Goal: Information Seeking & Learning: Learn about a topic

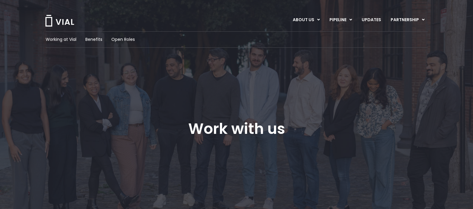
click at [62, 18] on img at bounding box center [60, 21] width 30 height 12
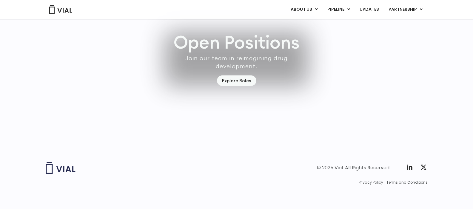
scroll to position [1718, 0]
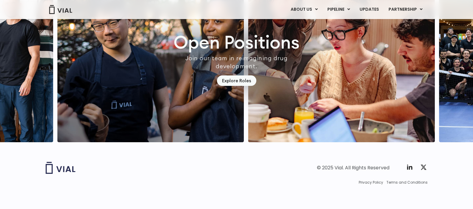
click at [339, 169] on div "© 2025 Vial. All Rights Reserved" at bounding box center [353, 168] width 73 height 7
copy div "Vial"
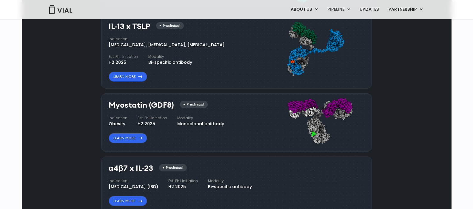
scroll to position [482, 0]
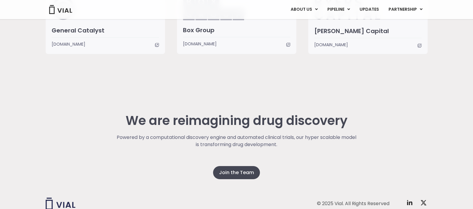
scroll to position [1540, 0]
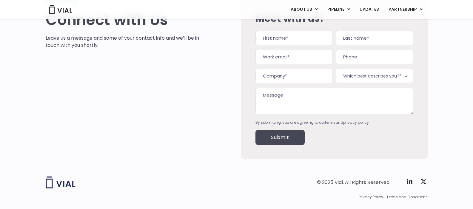
scroll to position [63, 0]
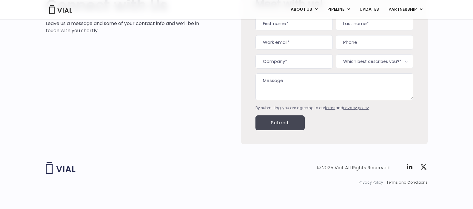
click at [366, 183] on span "Privacy Policy" at bounding box center [371, 182] width 24 height 5
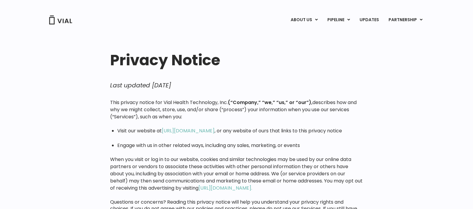
click at [169, 103] on p "This privacy notice for Vial Health Technology, Inc. (“Company,” “we,” “us,” or…" at bounding box center [236, 109] width 253 height 21
copy p "Vial"
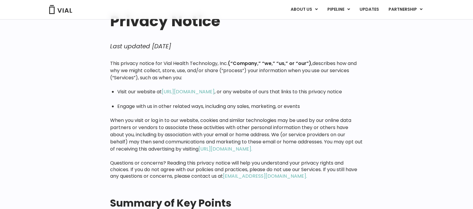
scroll to position [54, 0]
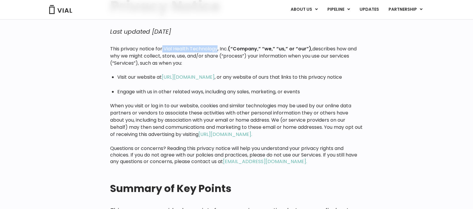
drag, startPoint x: 162, startPoint y: 49, endPoint x: 215, endPoint y: 51, distance: 52.6
click at [218, 51] on p "This privacy notice for Vial Health Technology, Inc. (“Company,” “we,” “us,” or…" at bounding box center [236, 55] width 253 height 21
copy p "Vial Health Technology"
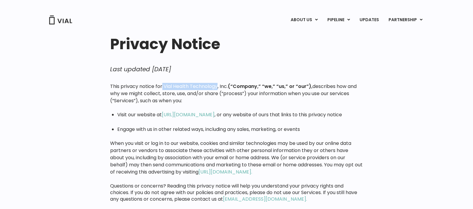
scroll to position [0, 0]
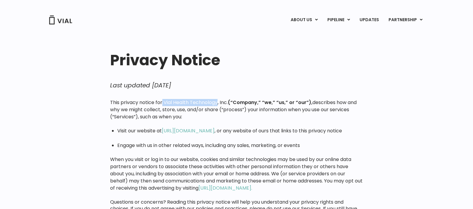
copy p "Vial Health Technology"
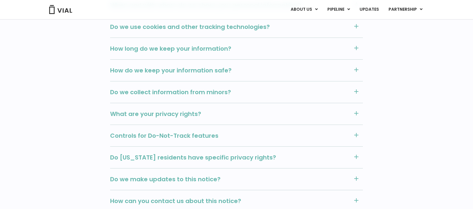
scroll to position [734, 0]
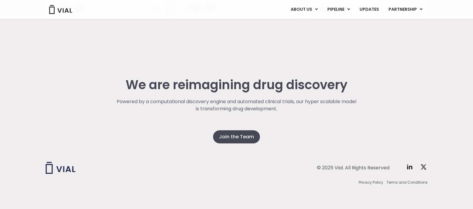
click at [338, 167] on div "© 2025 Vial. All Rights Reserved" at bounding box center [353, 168] width 73 height 7
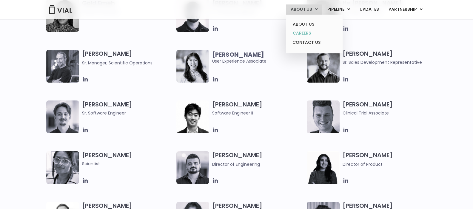
click at [304, 33] on link "CAREERS" at bounding box center [314, 33] width 52 height 9
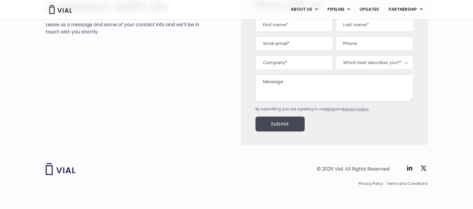
scroll to position [63, 0]
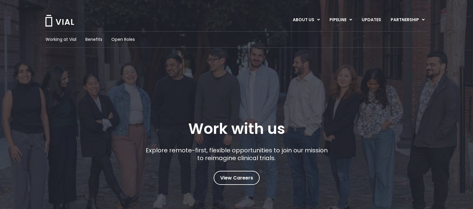
click at [65, 29] on div "ABOUT US ABOUT US CAREERS CONTACT US PIPELINE TL1A HLE PHASE 2 INHBE/ACTIVIN E …" at bounding box center [237, 16] width 385 height 33
click at [72, 24] on img at bounding box center [60, 21] width 30 height 12
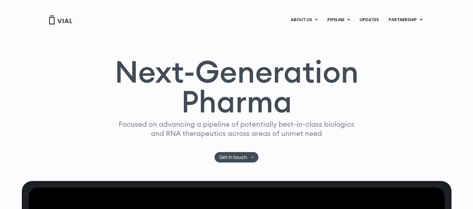
click at [68, 83] on div "Next-Generation Pharma Focused on advancing a pipeline of potentially best-in-c…" at bounding box center [237, 110] width 382 height 106
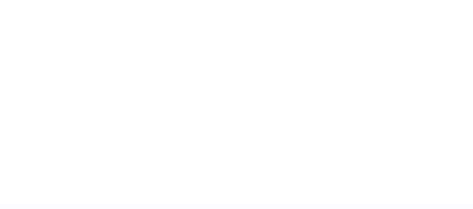
scroll to position [799, 0]
